Goal: Transaction & Acquisition: Purchase product/service

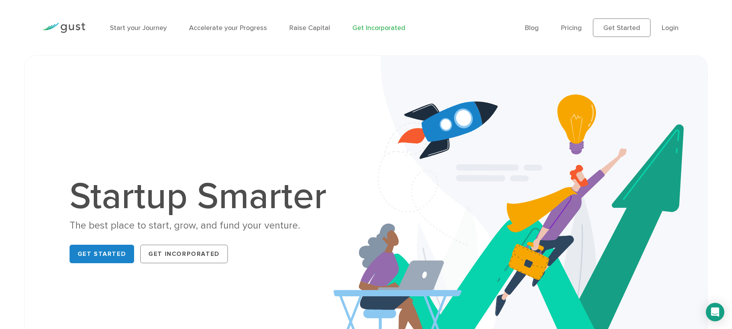
click at [392, 25] on link "Get Incorporated" at bounding box center [378, 28] width 53 height 8
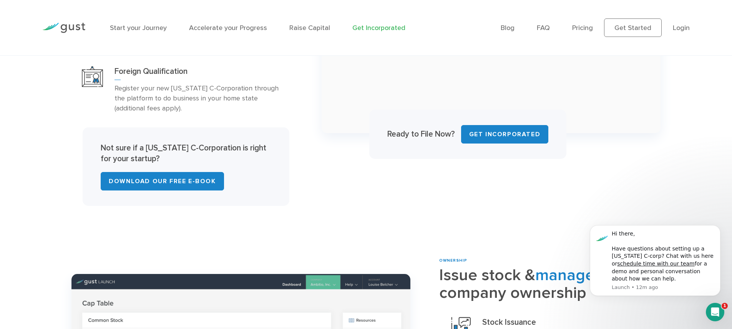
scroll to position [731, 0]
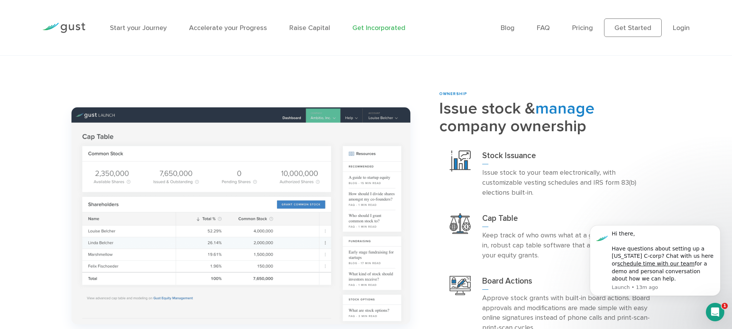
click at [134, 33] on div "Start your Journey Accelerate your Progress Raise Capital Get Incorporated" at bounding box center [299, 27] width 391 height 33
click at [140, 30] on link "Start your Journey" at bounding box center [138, 28] width 57 height 8
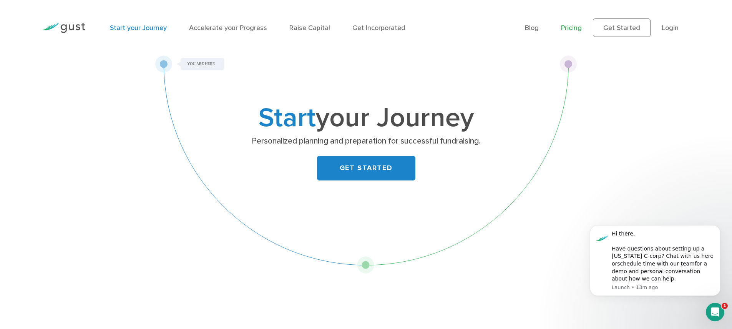
click at [568, 30] on link "Pricing" at bounding box center [571, 28] width 21 height 8
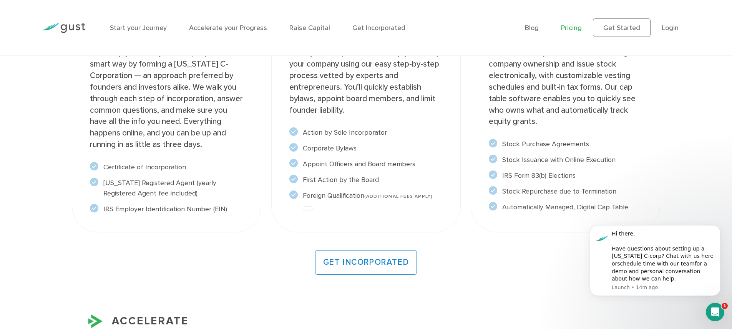
scroll to position [672, 0]
click at [313, 209] on span at bounding box center [308, 209] width 10 height 4
click at [308, 209] on span at bounding box center [308, 209] width 10 height 4
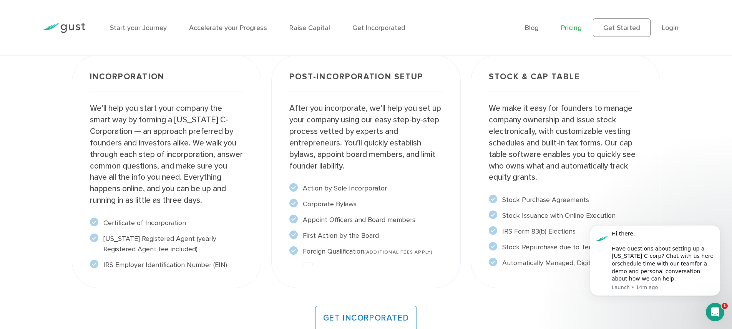
scroll to position [617, 0]
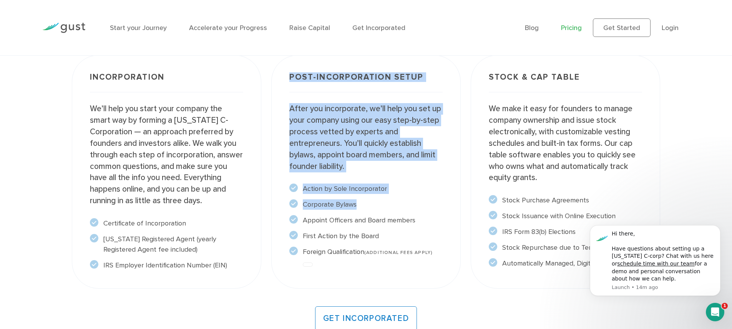
drag, startPoint x: 287, startPoint y: 78, endPoint x: 366, endPoint y: 212, distance: 156.3
click at [366, 211] on div "Post-incorporation setup After you incorporate, we’ll help you set up your comp…" at bounding box center [366, 171] width 190 height 233
click at [366, 212] on ul "Action by Sole Incorporator" at bounding box center [365, 219] width 153 height 73
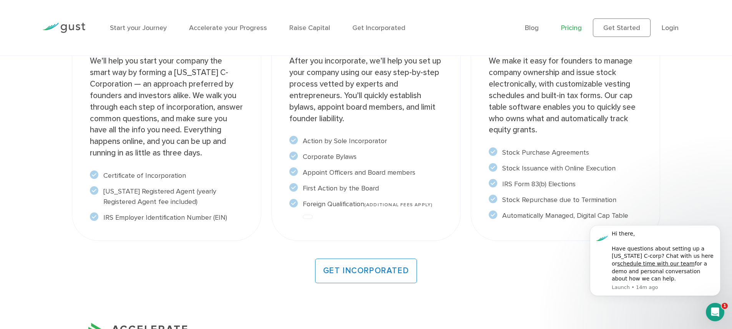
scroll to position [666, 0]
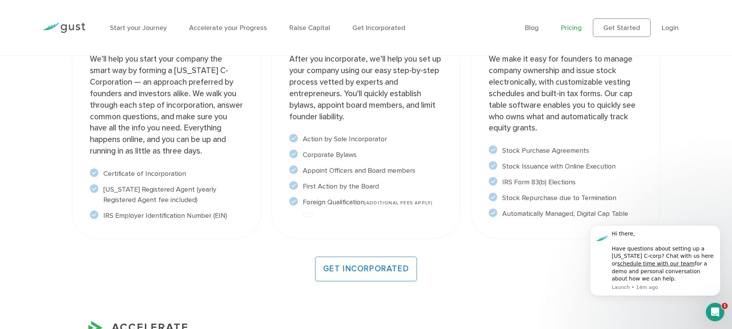
drag, startPoint x: 448, startPoint y: 204, endPoint x: 323, endPoint y: 155, distance: 134.5
click at [323, 155] on div "Post-incorporation setup After you incorporate, we’ll help you set up your comp…" at bounding box center [366, 121] width 190 height 233
click at [323, 155] on li "Corporate Bylaws" at bounding box center [365, 155] width 153 height 10
drag, startPoint x: 301, startPoint y: 204, endPoint x: 451, endPoint y: 204, distance: 149.5
click at [451, 204] on div "Post-incorporation setup After you incorporate, we’ll help you set up your comp…" at bounding box center [366, 121] width 190 height 233
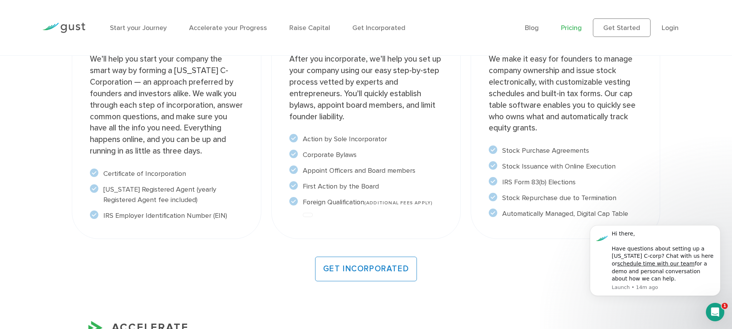
click at [451, 204] on div "Post-incorporation setup After you incorporate, we’ll help you set up your comp…" at bounding box center [366, 121] width 190 height 233
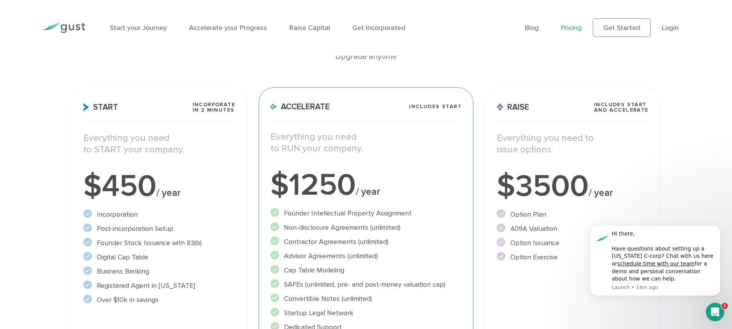
scroll to position [0, 0]
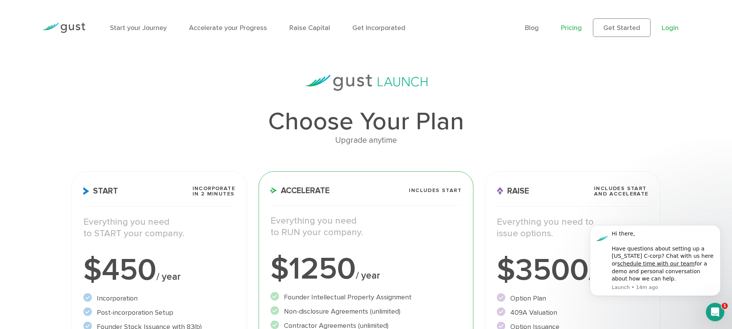
click at [672, 25] on link "Login" at bounding box center [670, 28] width 17 height 8
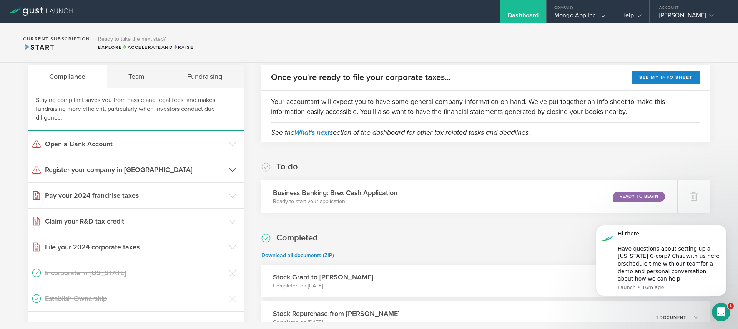
scroll to position [56, 0]
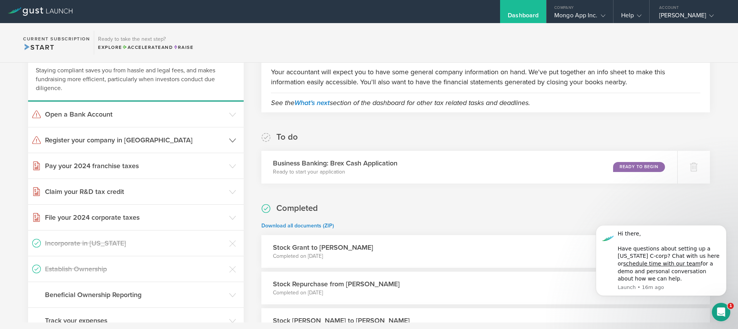
click at [144, 134] on header "Register your company in [GEOGRAPHIC_DATA]" at bounding box center [136, 139] width 216 height 25
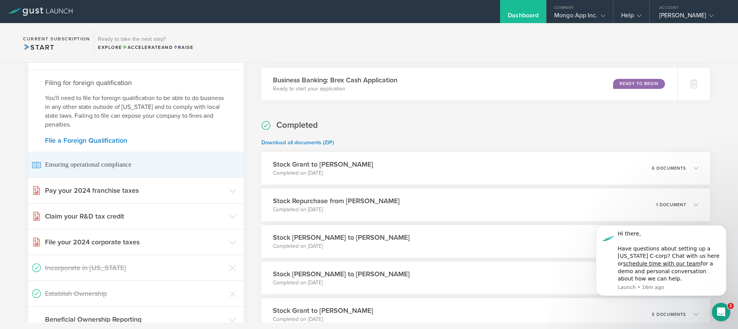
scroll to position [151, 0]
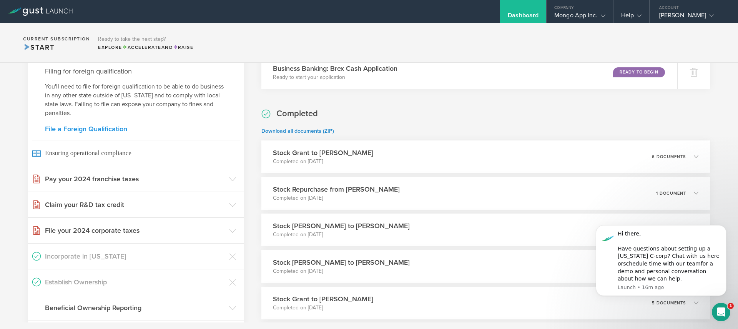
click at [116, 131] on link "File a Foreign Qualification" at bounding box center [136, 128] width 182 height 7
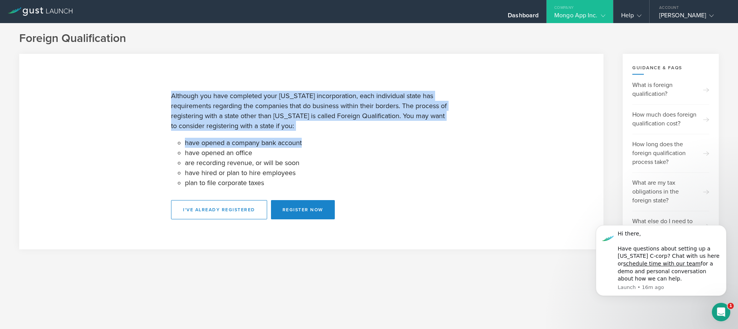
drag, startPoint x: 169, startPoint y: 93, endPoint x: 313, endPoint y: 150, distance: 154.3
click at [311, 148] on section "Although you have completed your Delaware incorporation, each individual state …" at bounding box center [311, 151] width 584 height 195
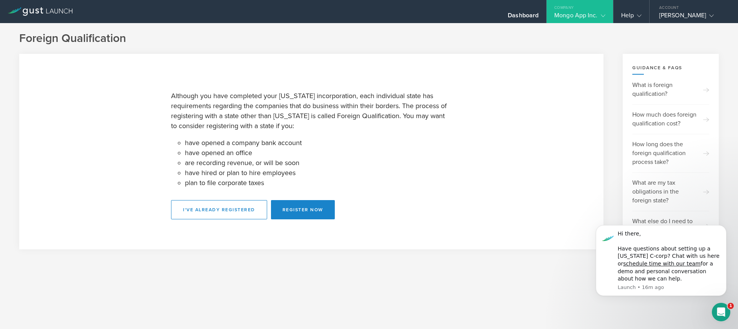
click at [324, 159] on li "are recording revenue, or will be soon" at bounding box center [318, 163] width 267 height 10
click at [680, 122] on div "How much does foreign qualification cost?" at bounding box center [670, 119] width 77 height 30
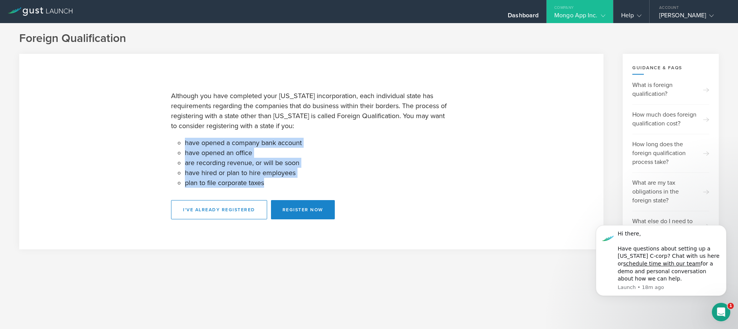
drag, startPoint x: 266, startPoint y: 183, endPoint x: 180, endPoint y: 145, distance: 93.9
click at [185, 145] on ul "have opened a company bank account have opened an office are recording revenue,…" at bounding box center [318, 163] width 267 height 50
click at [182, 143] on div "Although you have completed your Delaware incorporation, each individual state …" at bounding box center [311, 151] width 281 height 135
drag, startPoint x: 182, startPoint y: 143, endPoint x: 294, endPoint y: 188, distance: 121.1
click at [294, 188] on div "Although you have completed your Delaware incorporation, each individual state …" at bounding box center [311, 151] width 281 height 135
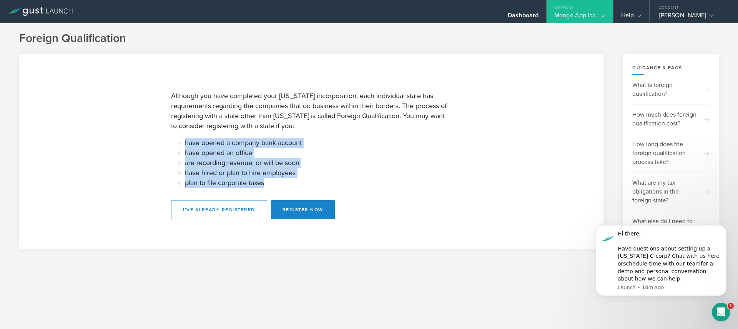
click at [296, 186] on li "plan to file corporate taxes" at bounding box center [318, 183] width 267 height 10
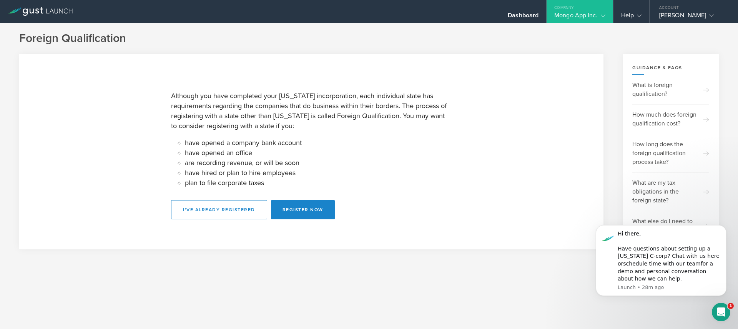
drag, startPoint x: 707, startPoint y: 311, endPoint x: 711, endPoint y: 311, distance: 3.9
click at [707, 311] on div "Foreign Qualification Although you have completed your Delaware incorporation, …" at bounding box center [369, 176] width 738 height 306
click at [719, 313] on icon "Open Intercom Messenger" at bounding box center [720, 312] width 5 height 6
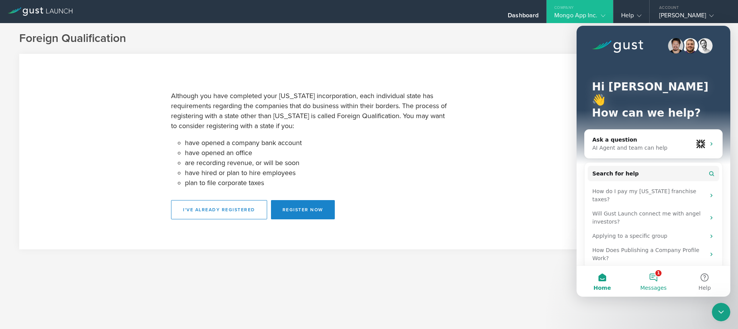
click at [650, 283] on button "1 Messages" at bounding box center [653, 281] width 51 height 31
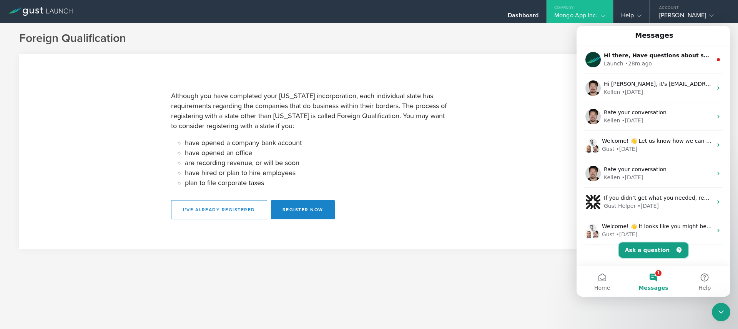
click at [650, 253] on button "Ask a question" at bounding box center [654, 249] width 70 height 15
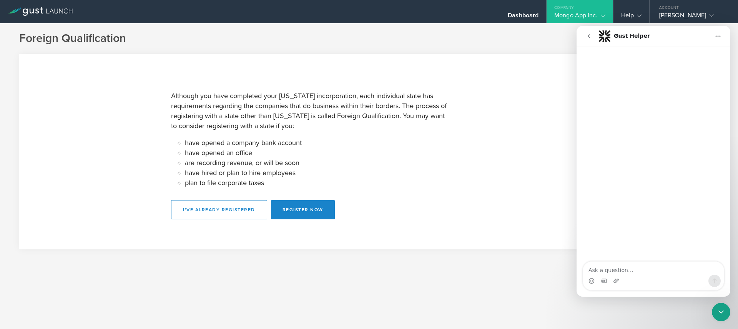
click at [638, 271] on textarea "Ask a question…" at bounding box center [653, 267] width 141 height 13
type textarea "apply for foreign qualitication"
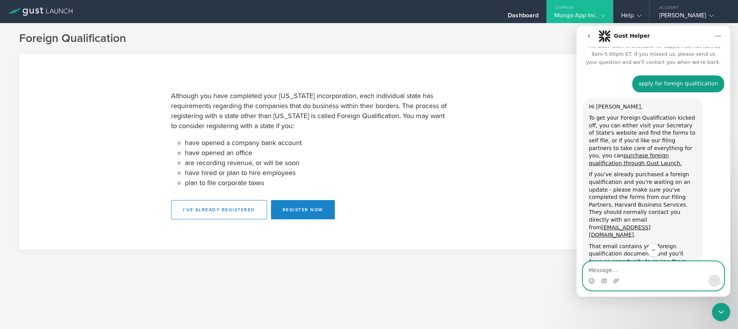
scroll to position [10, 0]
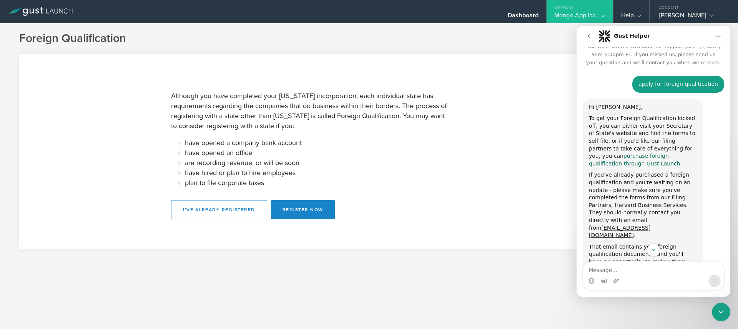
click at [605, 158] on link "purchase foreign qualification through Gust Launch." at bounding box center [635, 160] width 93 height 14
click at [324, 208] on button "Register Now" at bounding box center [303, 209] width 64 height 19
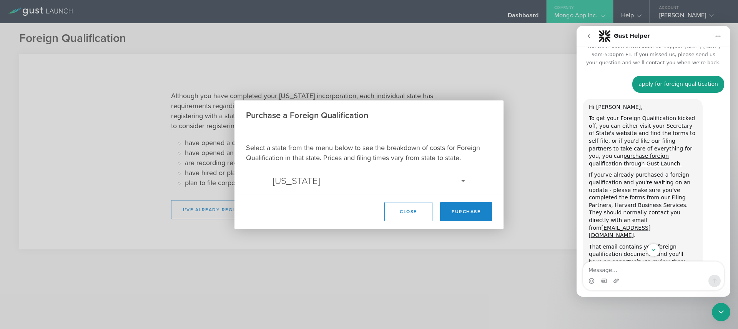
click at [402, 181] on select "Select a State Alaska Alabama Arkansas Arizona California Colorado Connecticut …" at bounding box center [369, 180] width 192 height 9
select select "CA"
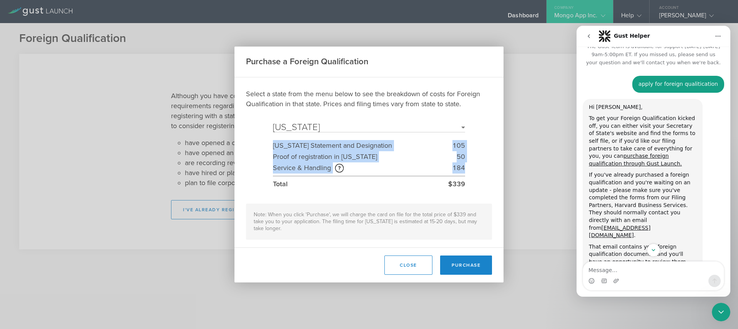
drag, startPoint x: 274, startPoint y: 146, endPoint x: 472, endPoint y: 183, distance: 201.4
click at [472, 175] on div "Select a state from the menu below to see the breakdown of costs for Foreign Qu…" at bounding box center [369, 164] width 246 height 151
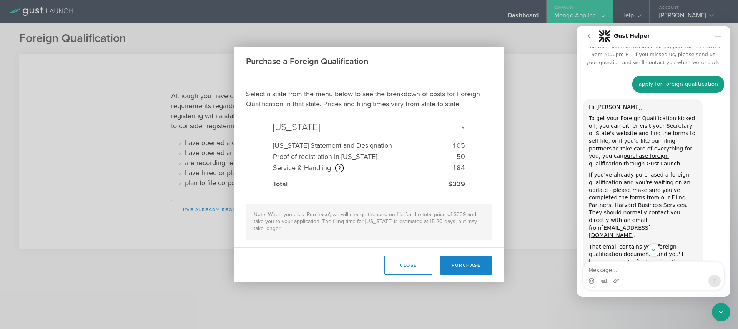
click at [472, 183] on div "Select a state from the menu below to see the breakdown of costs for Foreign Qu…" at bounding box center [369, 164] width 246 height 151
click at [419, 267] on button "Close" at bounding box center [408, 264] width 48 height 19
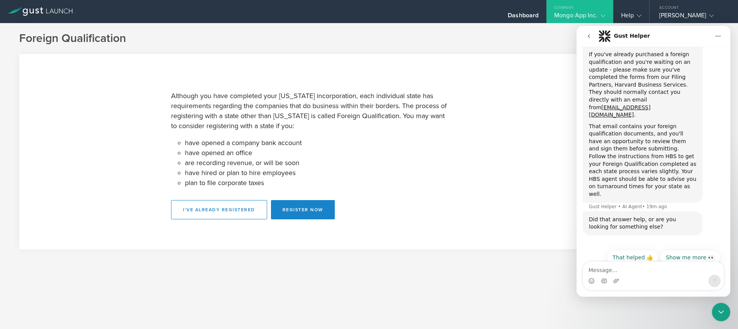
scroll to position [136, 0]
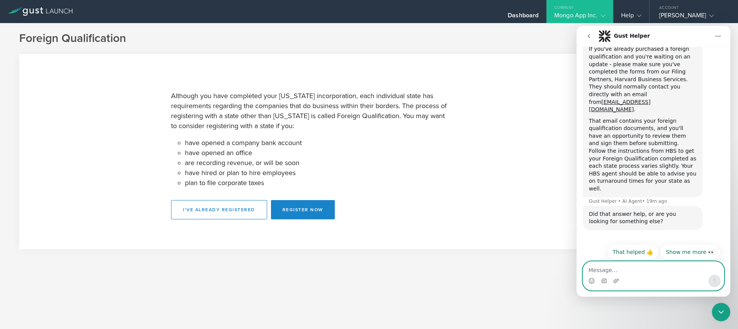
click at [640, 272] on textarea "Message…" at bounding box center [653, 267] width 141 height 13
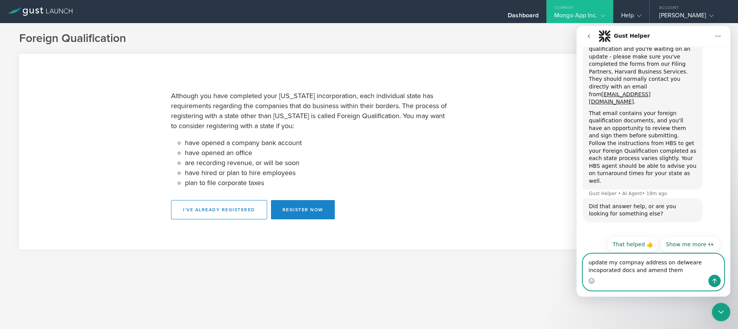
type textarea "update my compnay address on delweare incoporated docs and amend them"
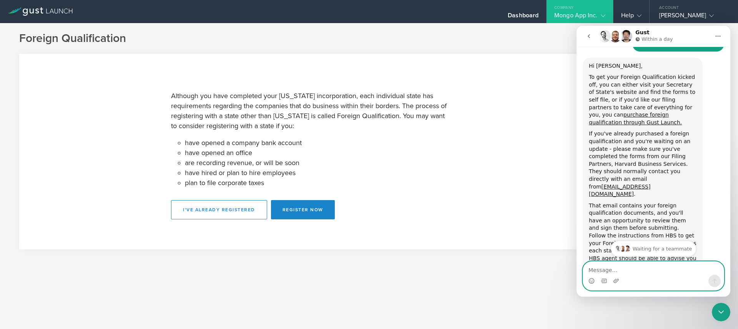
scroll to position [180, 0]
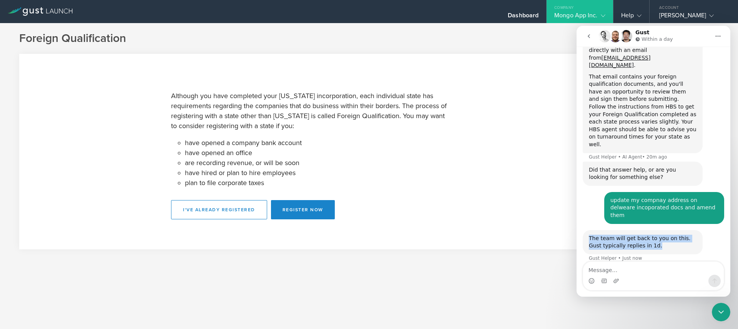
drag, startPoint x: 652, startPoint y: 218, endPoint x: 586, endPoint y: 206, distance: 66.5
click at [586, 230] on div "The team will get back to you on this. Gust typically replies in 1d. Gust Helpe…" at bounding box center [643, 242] width 120 height 24
click at [619, 234] on div "The team will get back to you on this. Gust typically replies in 1d." at bounding box center [643, 241] width 108 height 15
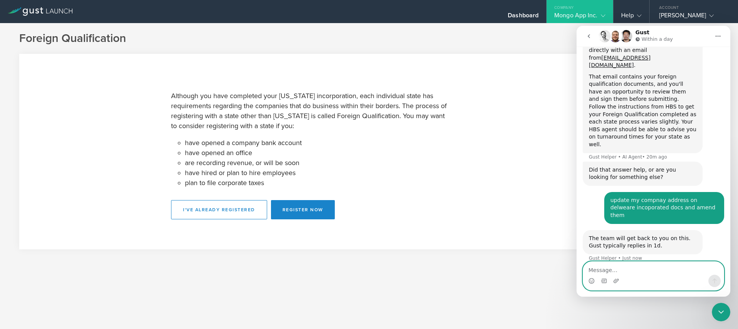
click at [621, 270] on textarea "Message…" at bounding box center [653, 267] width 141 height 13
type textarea "will i get an email reply"
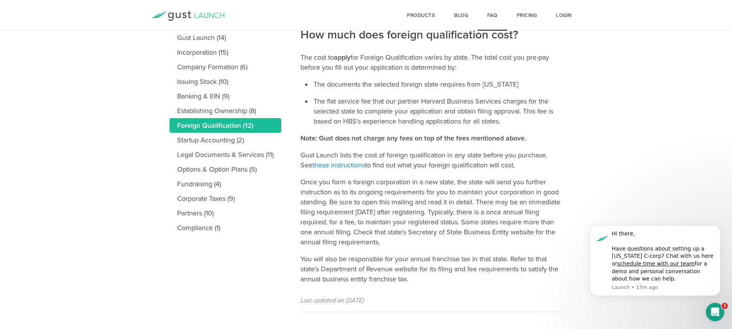
scroll to position [113, 0]
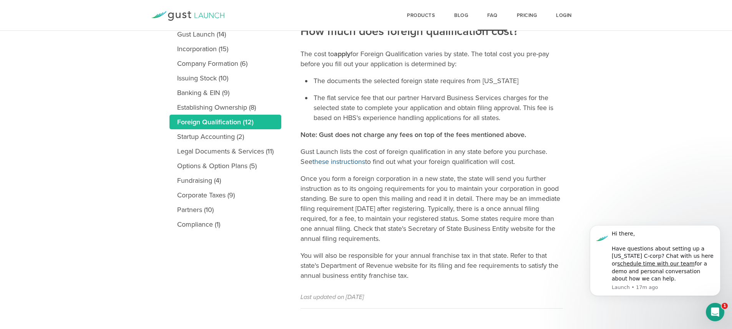
click at [340, 158] on link "these instructions" at bounding box center [339, 161] width 53 height 8
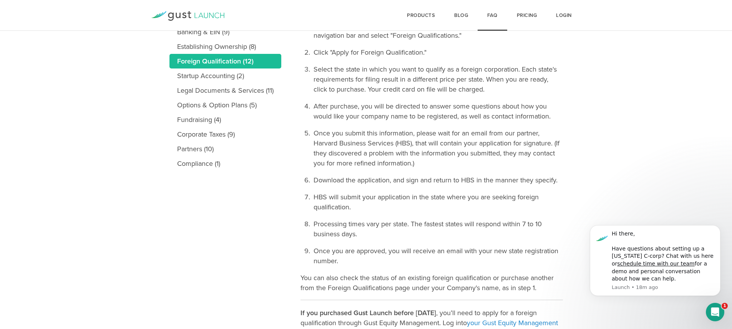
scroll to position [167, 0]
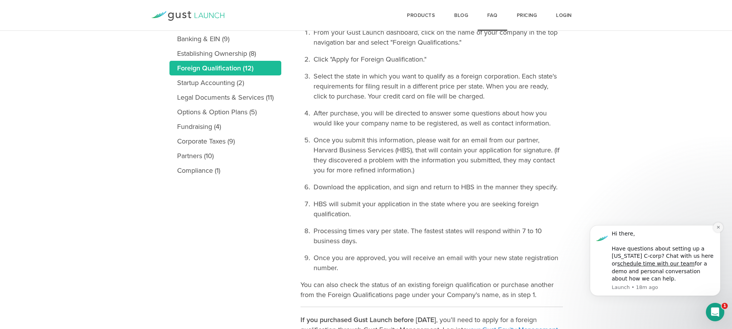
click at [719, 229] on button "Dismiss notification" at bounding box center [718, 227] width 10 height 10
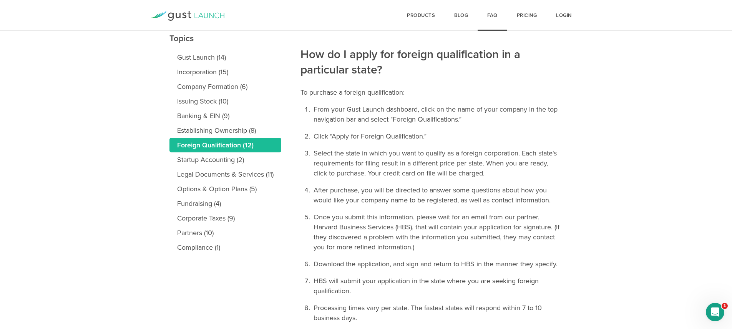
scroll to position [80, 0]
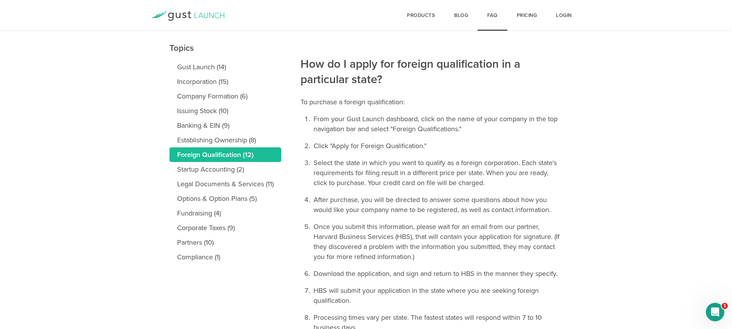
click at [407, 168] on li "Select the state in which you want to qualify as a foreign corporation. Each st…" at bounding box center [437, 173] width 251 height 30
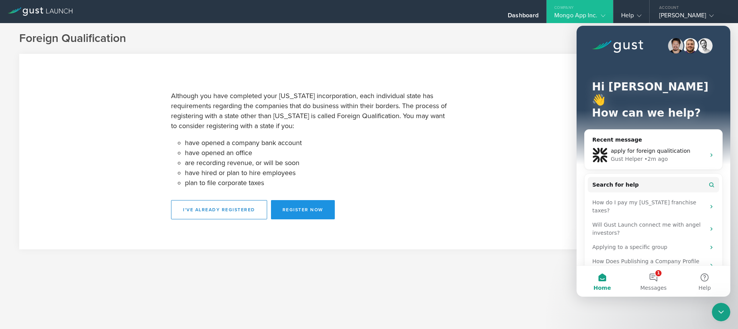
click at [309, 214] on button "Register Now" at bounding box center [303, 209] width 64 height 19
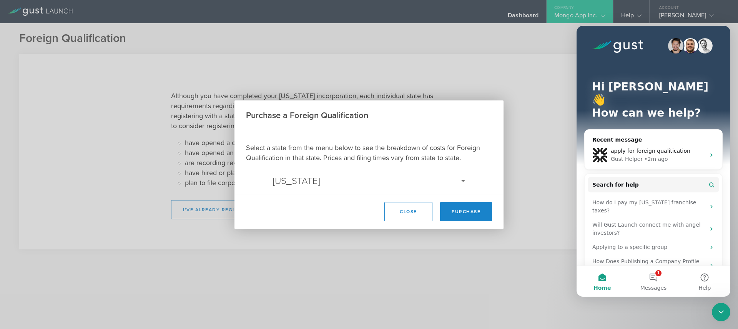
click at [373, 186] on modal "Purchase a Foreign Qualification Select a state from the menu below to see the …" at bounding box center [368, 164] width 269 height 128
click at [368, 181] on select "Select a State Alaska Alabama Arkansas Arizona California Colorado Connecticut …" at bounding box center [369, 180] width 192 height 9
select select "CA"
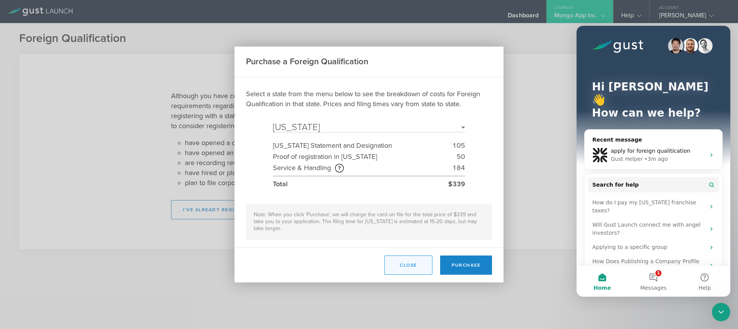
click at [422, 263] on button "Close" at bounding box center [408, 264] width 48 height 19
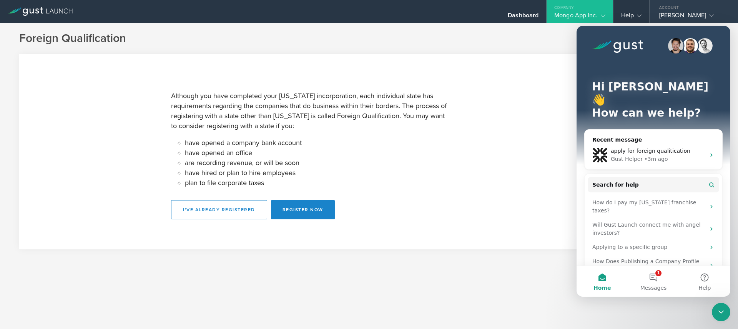
click at [680, 13] on div "Alisha Chowdhury" at bounding box center [691, 18] width 65 height 12
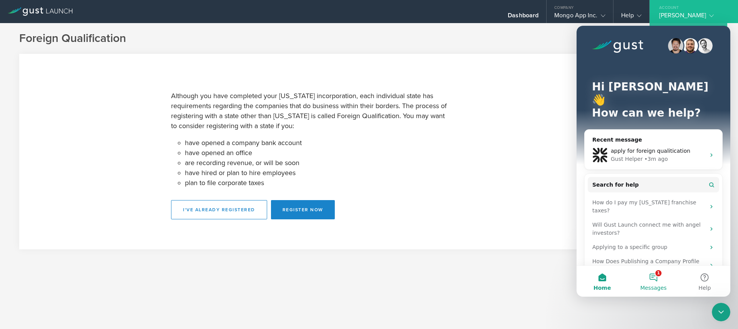
click at [657, 272] on button "1 Messages" at bounding box center [653, 281] width 51 height 31
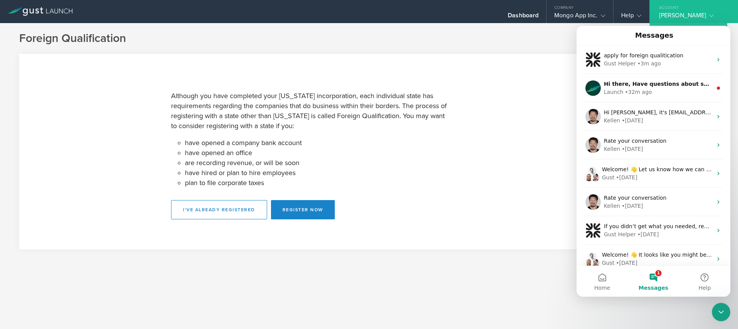
click at [721, 309] on icon "Close Intercom Messenger" at bounding box center [721, 311] width 9 height 9
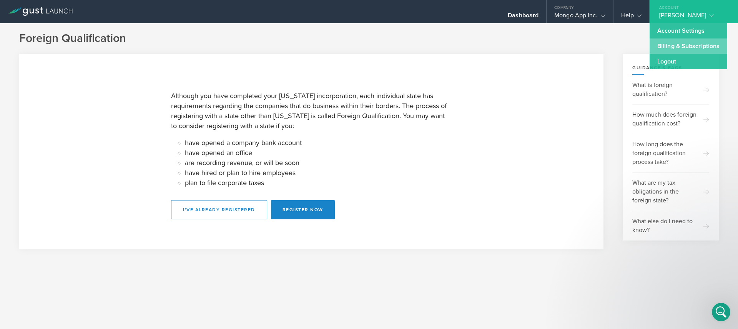
click at [679, 46] on link "Billing & Subscriptions" at bounding box center [689, 45] width 78 height 15
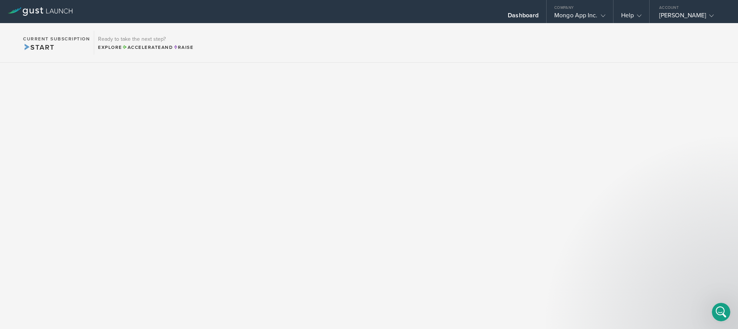
click at [723, 312] on icon "Open Intercom Messenger" at bounding box center [721, 312] width 13 height 13
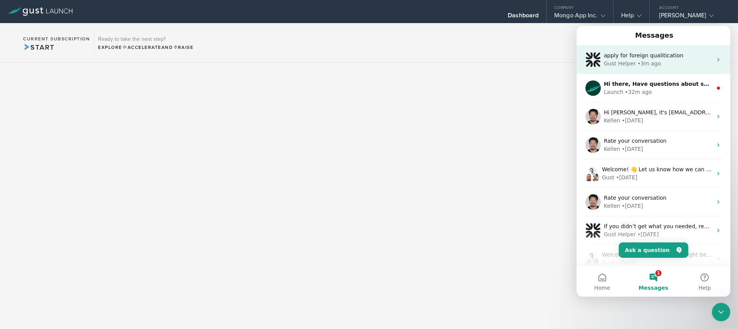
click at [663, 67] on div "Gust Helper • 3m ago" at bounding box center [658, 64] width 108 height 8
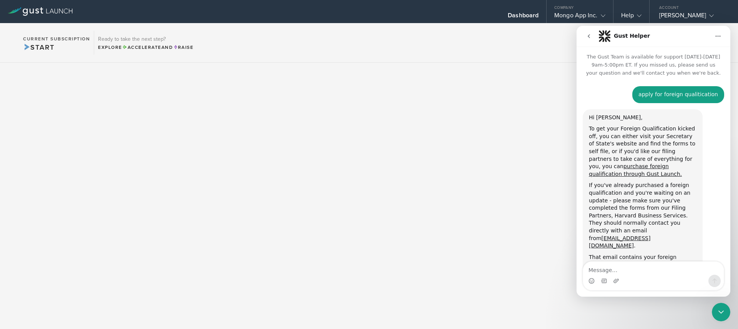
scroll to position [128, 0]
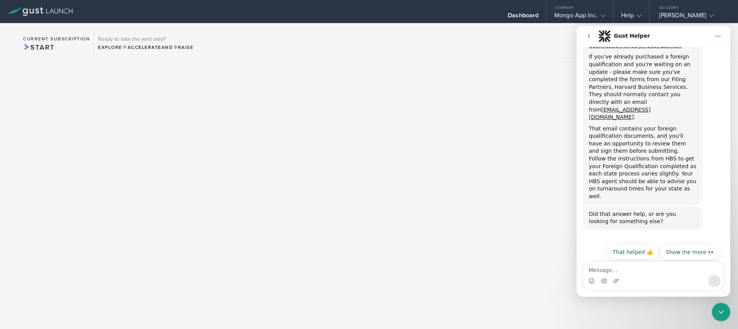
click at [592, 33] on icon "go back" at bounding box center [589, 36] width 6 height 6
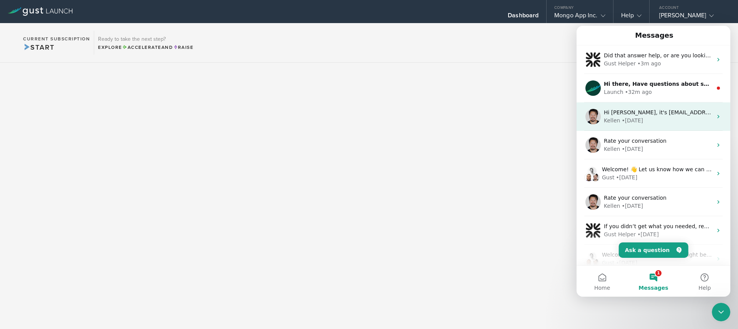
click at [649, 116] on div "Kellen • 23w ago" at bounding box center [658, 120] width 108 height 8
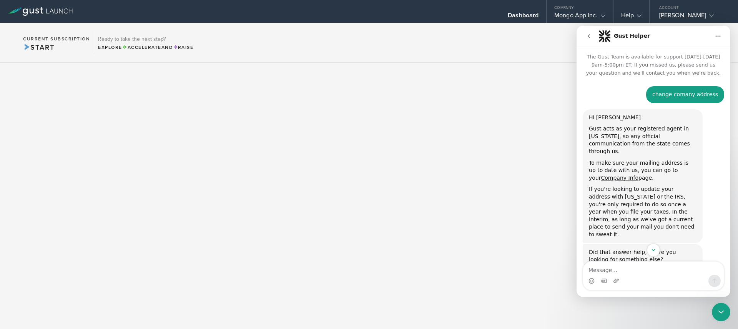
click at [591, 39] on button "go back" at bounding box center [589, 36] width 15 height 15
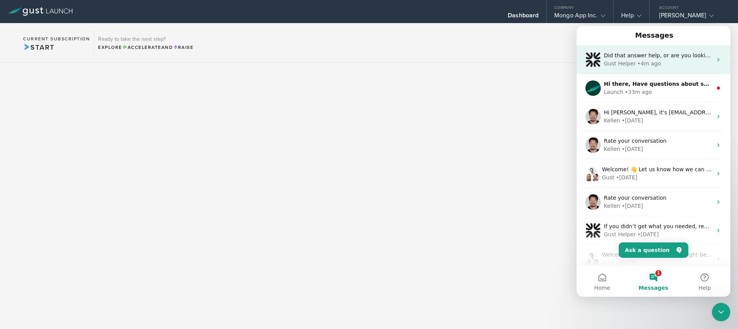
click at [647, 60] on div "• 4m ago" at bounding box center [648, 64] width 23 height 8
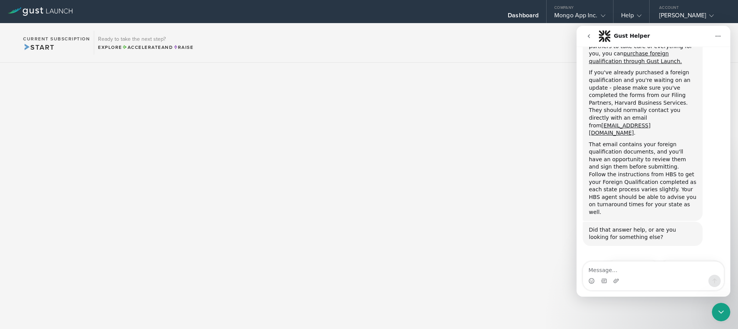
scroll to position [128, 0]
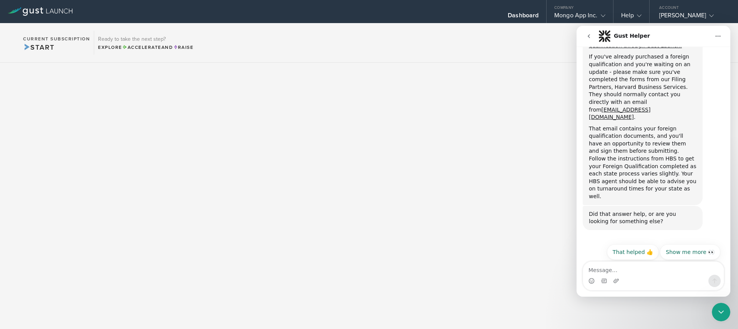
click at [634, 273] on textarea "Message…" at bounding box center [653, 267] width 141 height 13
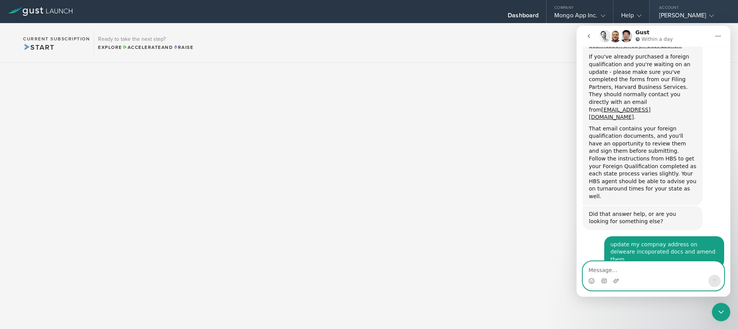
scroll to position [196, 0]
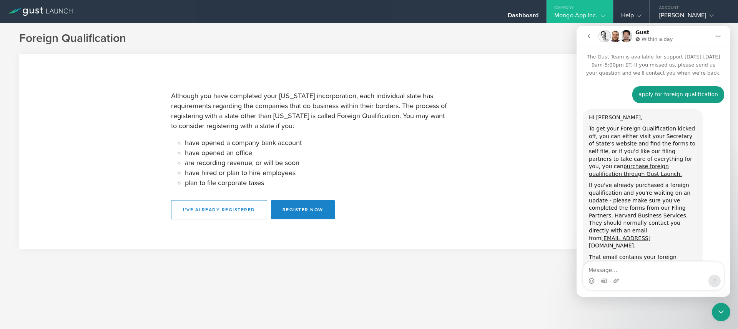
scroll to position [196, 0]
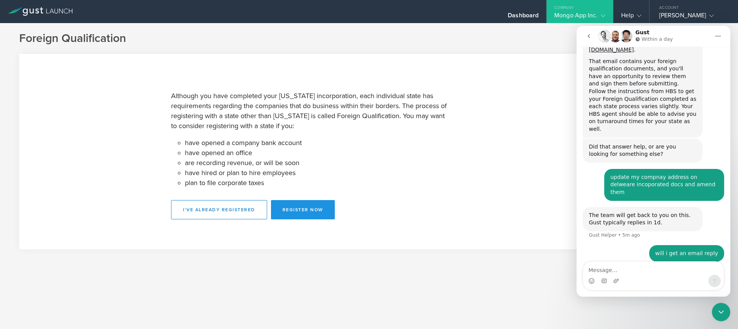
click at [312, 213] on button "Register Now" at bounding box center [303, 209] width 64 height 19
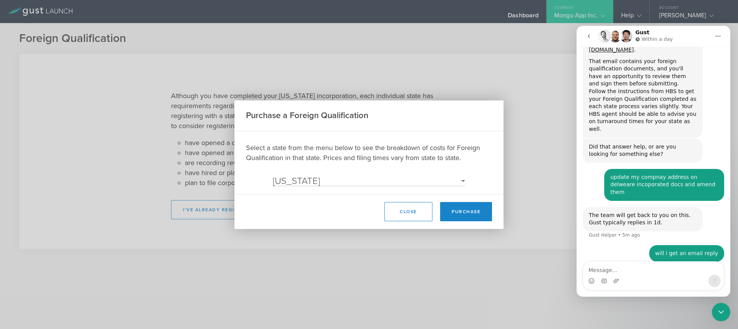
click at [352, 185] on select "Select a State Alaska Alabama Arkansas Arizona California Colorado Connecticut …" at bounding box center [369, 180] width 192 height 9
select select "CA"
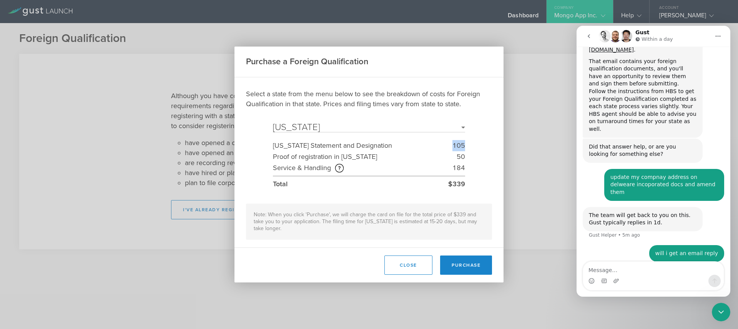
drag, startPoint x: 465, startPoint y: 146, endPoint x: 441, endPoint y: 143, distance: 24.4
click at [441, 143] on li "California Statement and Designation 105" at bounding box center [369, 145] width 192 height 11
click at [455, 148] on div "105" at bounding box center [458, 145] width 13 height 11
click at [424, 269] on button "Close" at bounding box center [408, 264] width 48 height 19
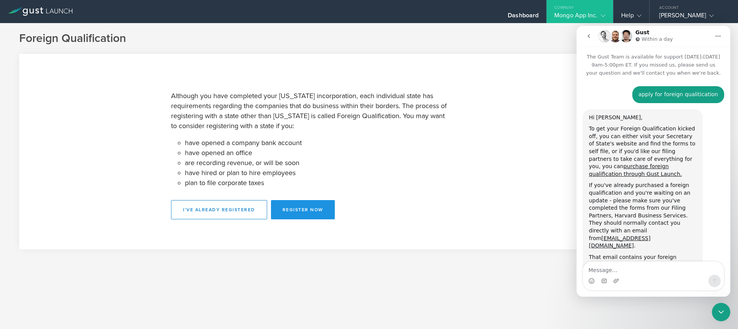
scroll to position [196, 0]
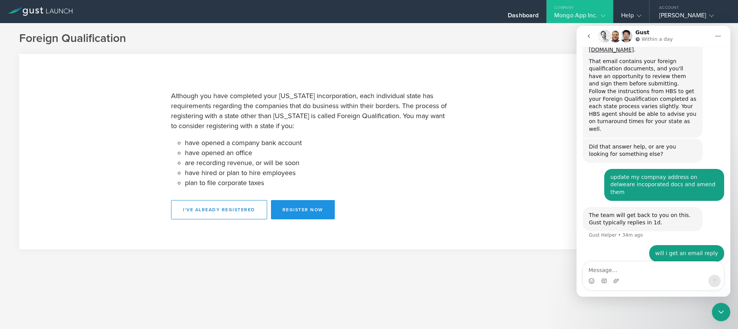
click at [315, 208] on button "Register Now" at bounding box center [303, 209] width 64 height 19
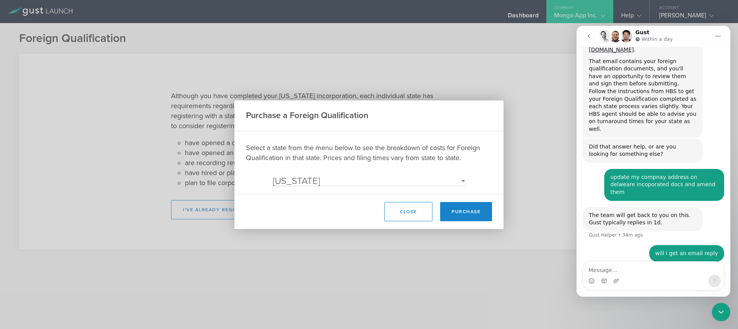
click at [336, 177] on select "Select a State Alaska Alabama Arkansas Arizona California Colorado Connecticut …" at bounding box center [369, 180] width 192 height 9
select select "CA"
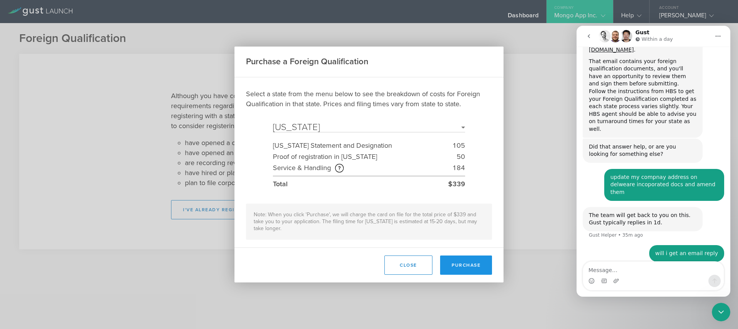
click at [475, 258] on button "Purchase" at bounding box center [466, 264] width 52 height 19
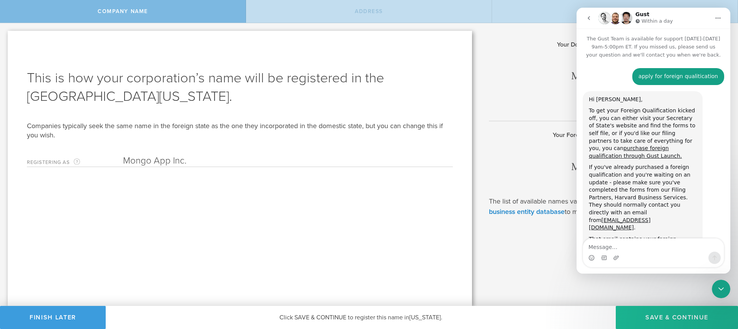
scroll to position [201, 0]
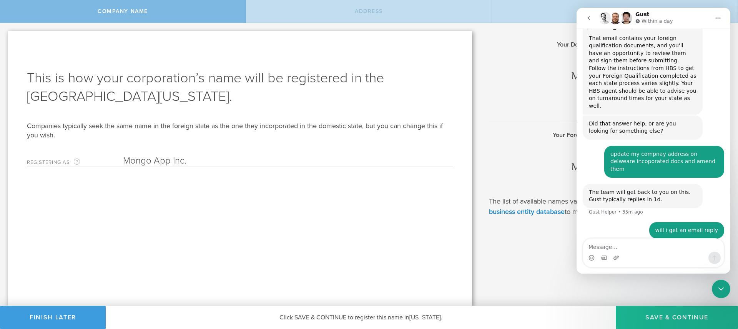
click at [727, 285] on div "Close Intercom Messenger" at bounding box center [721, 288] width 18 height 18
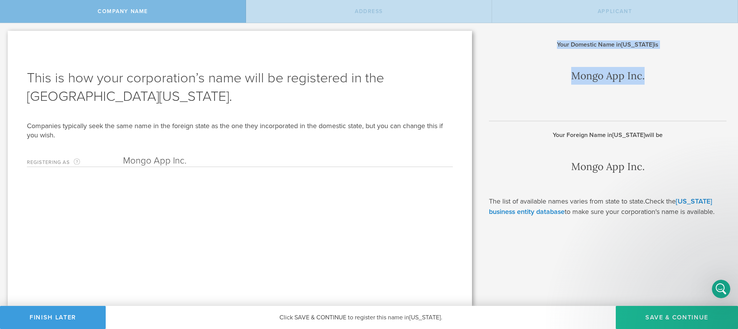
drag, startPoint x: 557, startPoint y: 40, endPoint x: 675, endPoint y: 74, distance: 123.0
click at [675, 73] on div "Your Domestic Name in [US_STATE] is Mongo App Inc. Your Foreign Name in [US_STA…" at bounding box center [609, 164] width 258 height 283
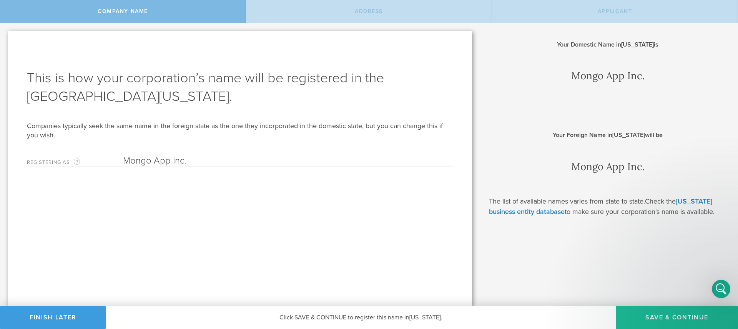
click at [674, 85] on div "Your Domestic Name in Delaware is Mongo App Inc. Your Foreign Name in Californi…" at bounding box center [608, 128] width 238 height 176
click at [653, 319] on button "Save & Continue" at bounding box center [677, 317] width 122 height 23
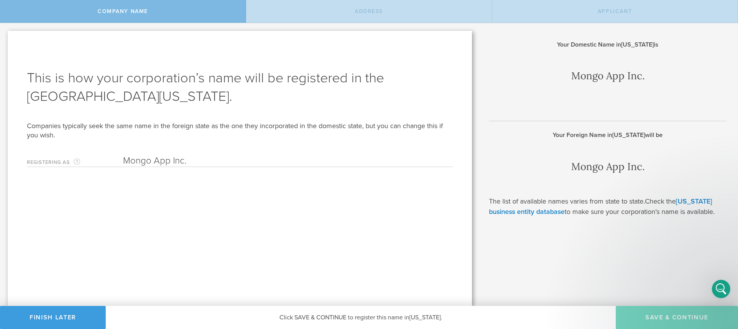
type input "California"
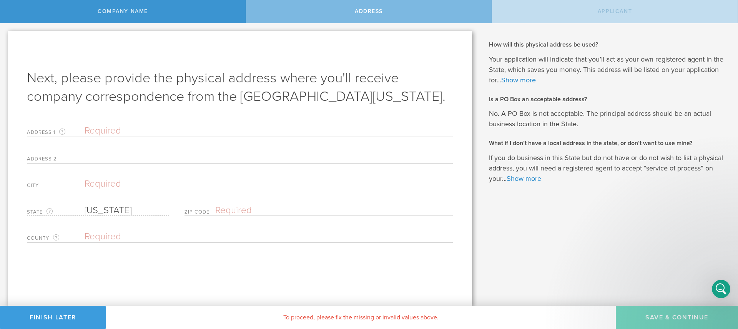
click at [158, 133] on input "text" at bounding box center [267, 131] width 364 height 12
type input "1529 Judah Street"
type input "San Francisco"
type input "94122"
type input "CA"
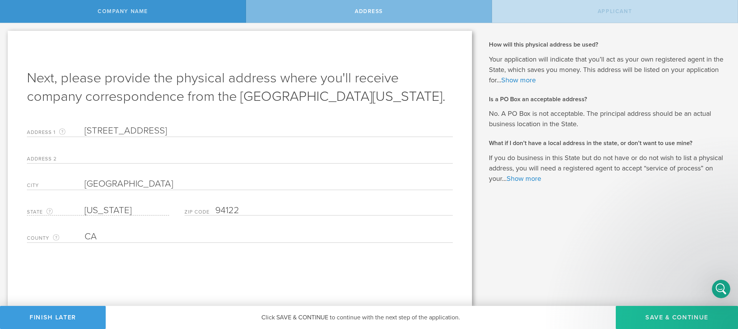
click at [666, 314] on button "Save & Continue" at bounding box center [677, 317] width 122 height 23
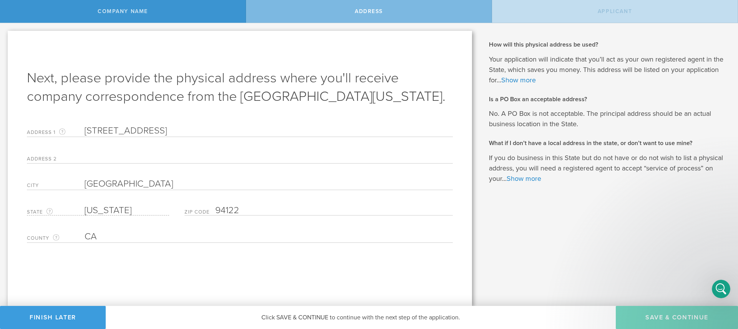
type input "Alisha Chowdhury"
type input "CEO"
type input "(504) 559-1566"
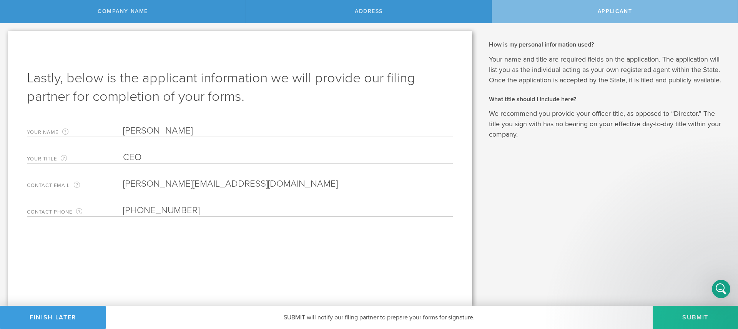
click at [677, 309] on button "Submit" at bounding box center [695, 317] width 85 height 23
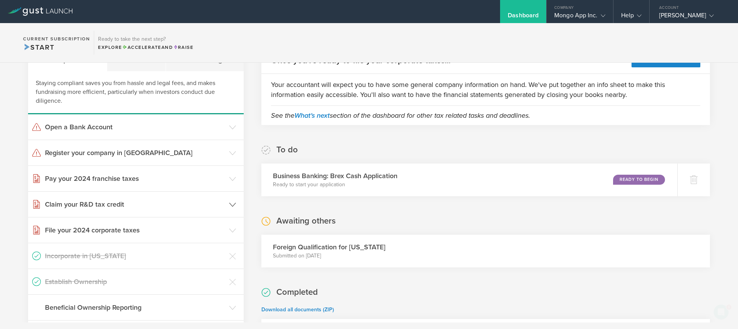
scroll to position [35, 0]
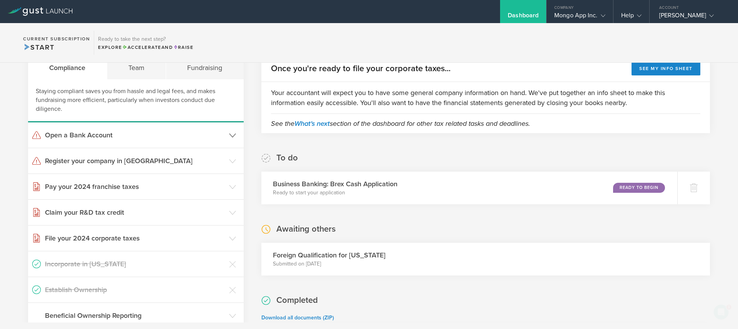
click at [130, 143] on header "Open a Bank Account" at bounding box center [136, 134] width 216 height 25
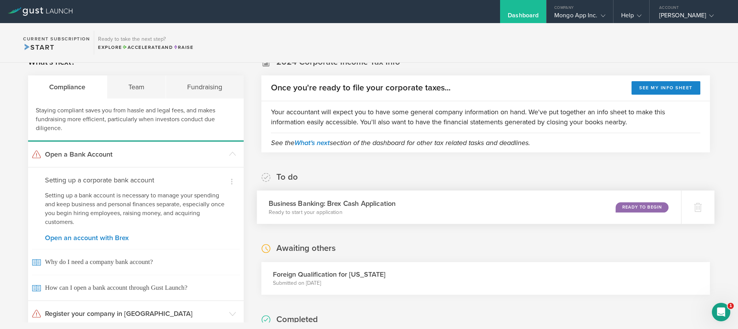
scroll to position [0, 0]
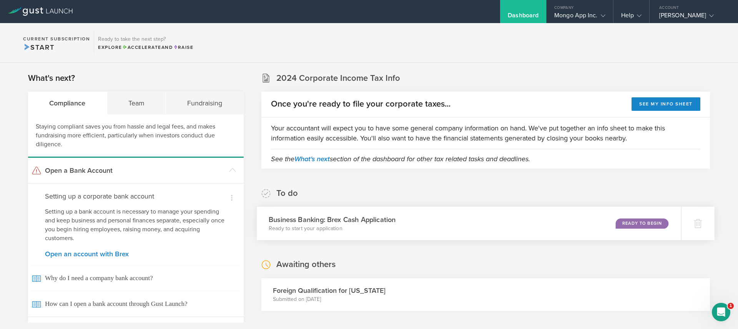
click at [574, 225] on div "Business Banking: Brex Cash Application Ready to start your application Ready t…" at bounding box center [469, 222] width 424 height 33
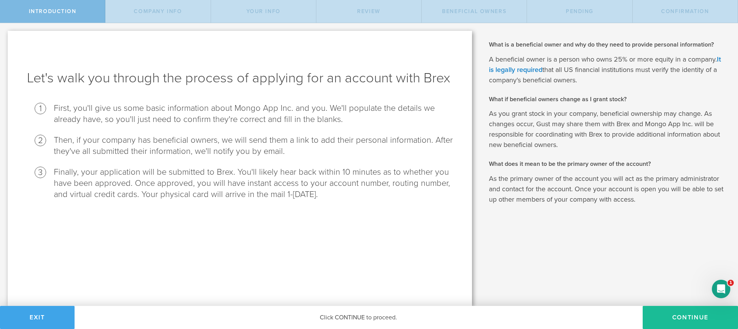
click at [40, 314] on button "Exit" at bounding box center [37, 317] width 75 height 23
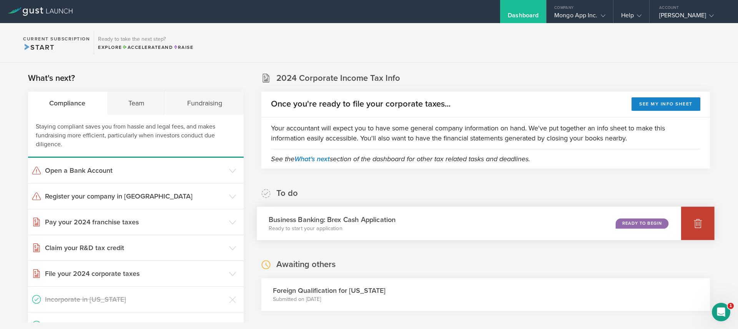
click at [694, 221] on icon at bounding box center [698, 223] width 8 height 7
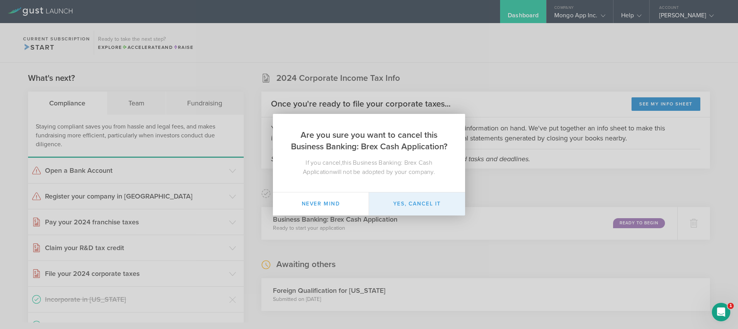
click at [433, 208] on button "Yes, cancel it" at bounding box center [417, 203] width 96 height 23
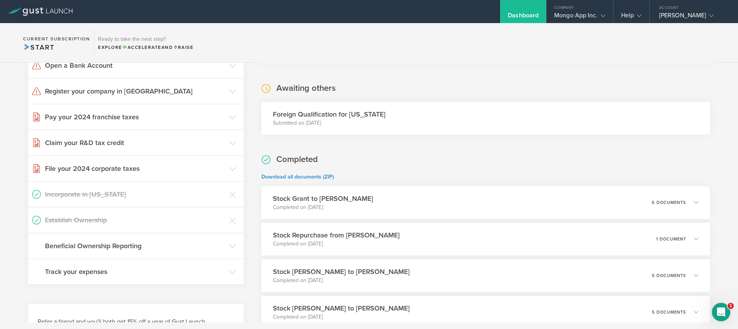
scroll to position [100, 0]
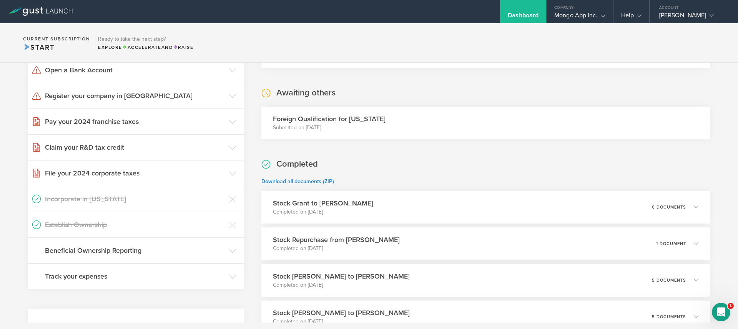
click at [715, 309] on div "Open Intercom Messenger" at bounding box center [720, 311] width 25 height 25
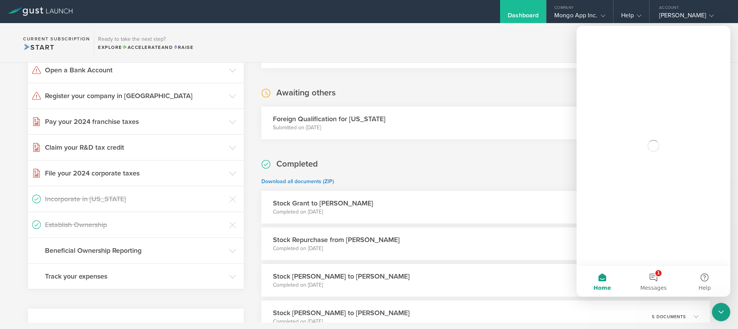
scroll to position [0, 0]
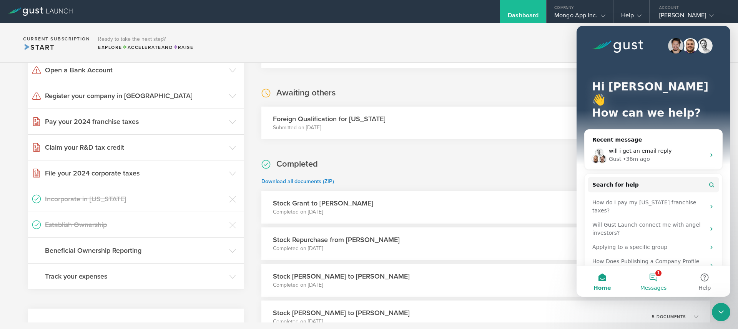
click at [655, 285] on span "Messages" at bounding box center [653, 287] width 27 height 5
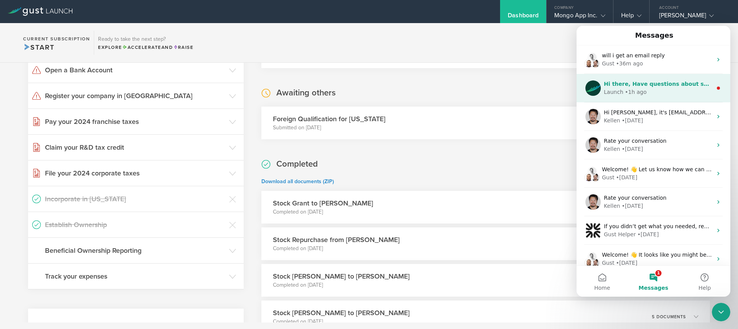
click at [647, 98] on div "Hi there, Have questions about setting up a [US_STATE] C-corp? Chat with us her…" at bounding box center [654, 88] width 154 height 28
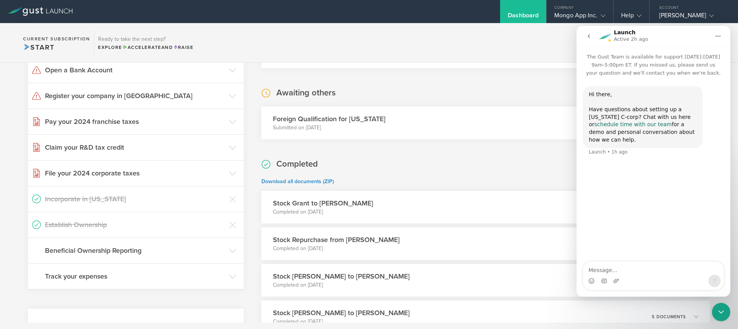
click at [643, 126] on link "schedule time with our team" at bounding box center [632, 124] width 77 height 6
click at [590, 37] on icon "go back" at bounding box center [589, 36] width 2 height 4
